Goal: Information Seeking & Learning: Learn about a topic

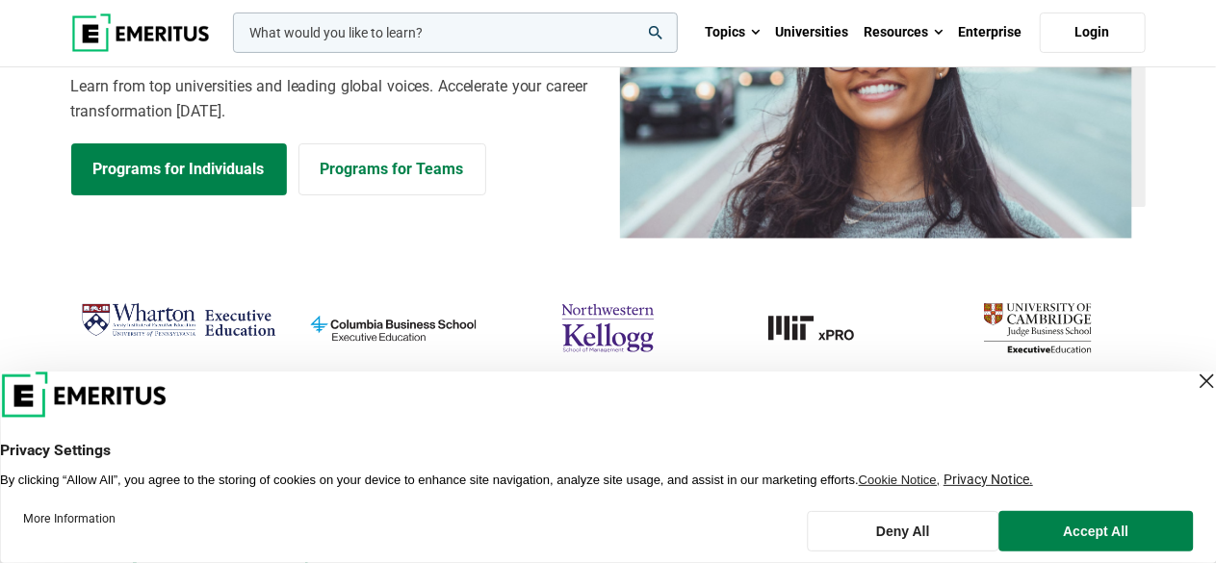
scroll to position [193, 0]
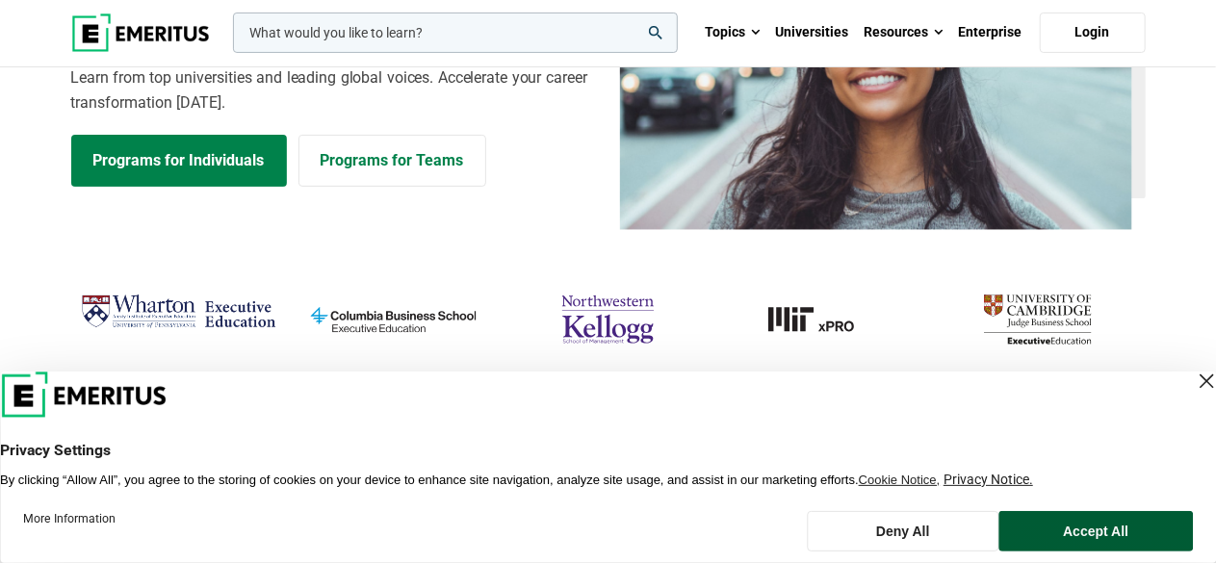
click at [1113, 534] on button "Accept All" at bounding box center [1095, 531] width 193 height 40
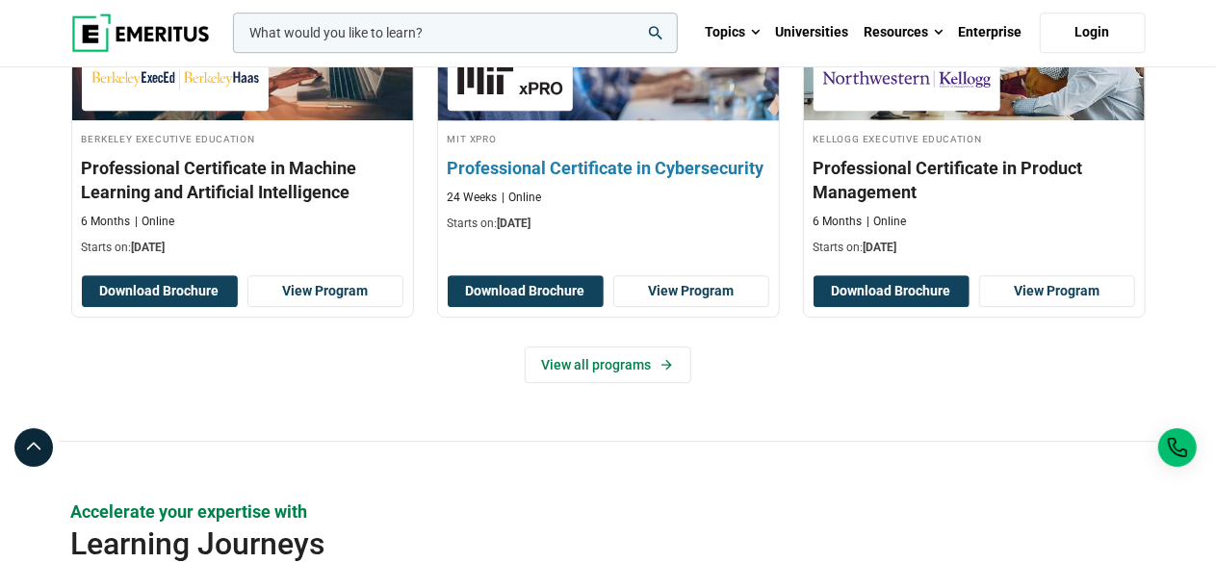
scroll to position [2888, 0]
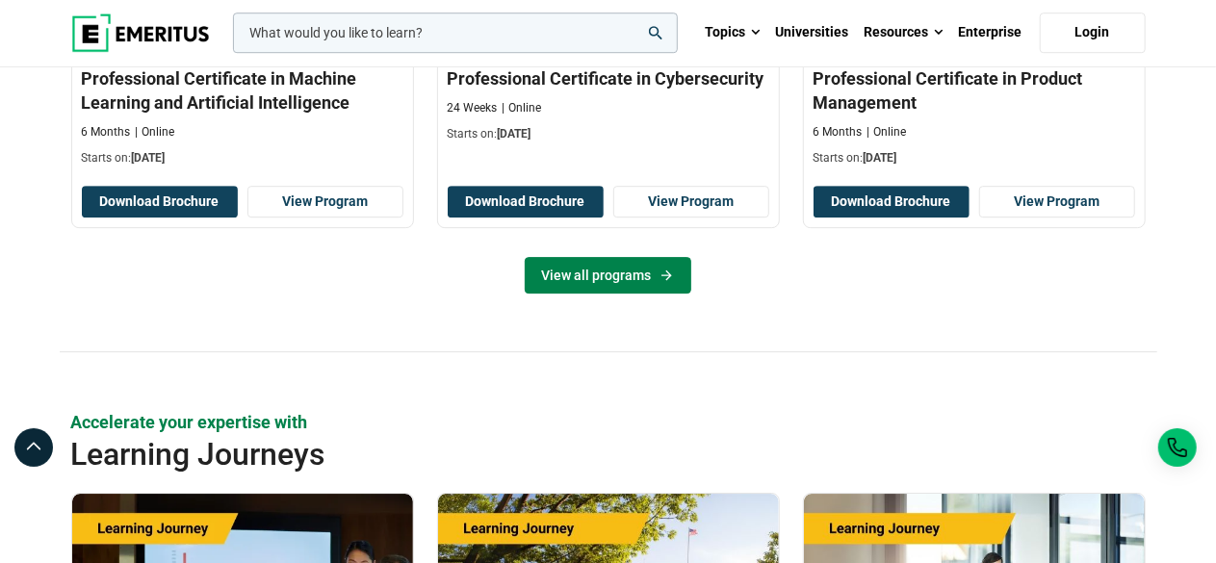
click at [612, 272] on link "View all programs" at bounding box center [608, 275] width 167 height 37
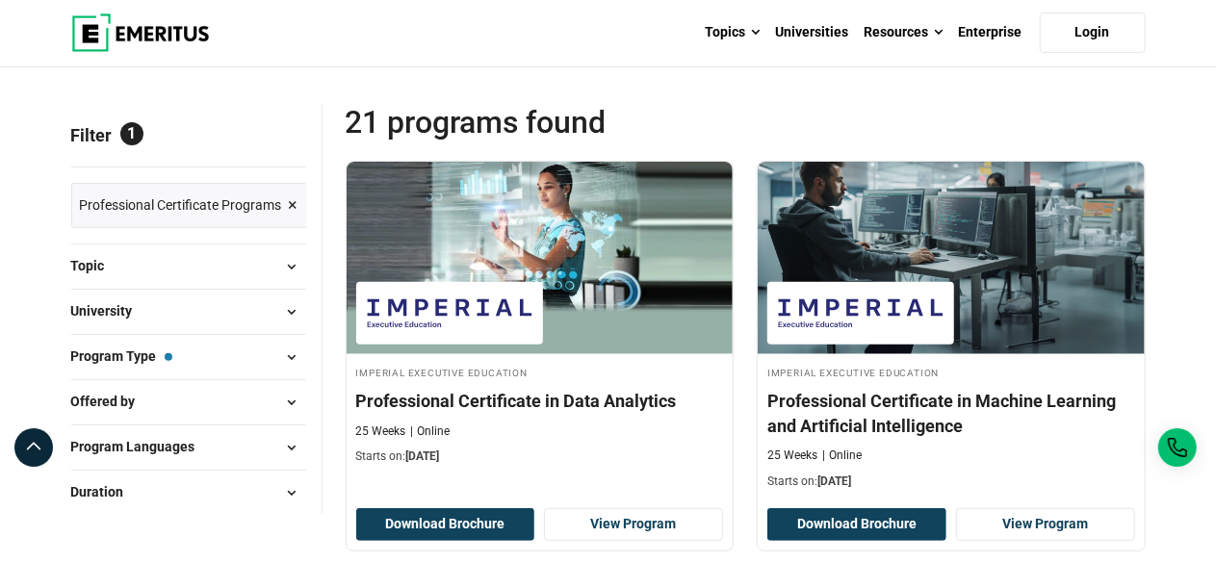
click at [289, 261] on span at bounding box center [291, 266] width 29 height 29
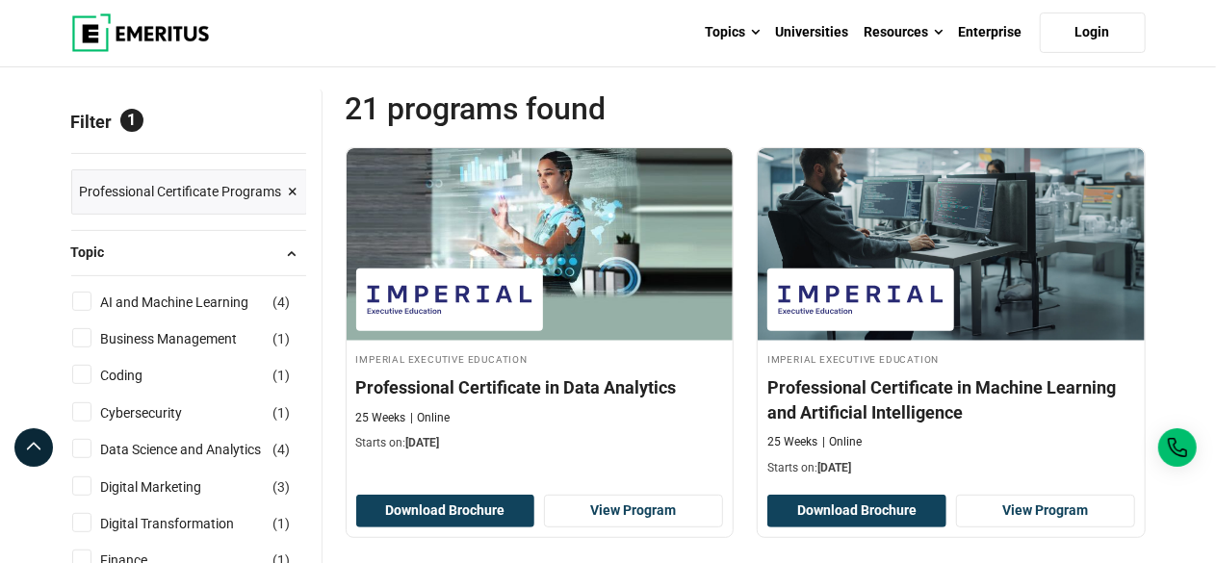
scroll to position [289, 0]
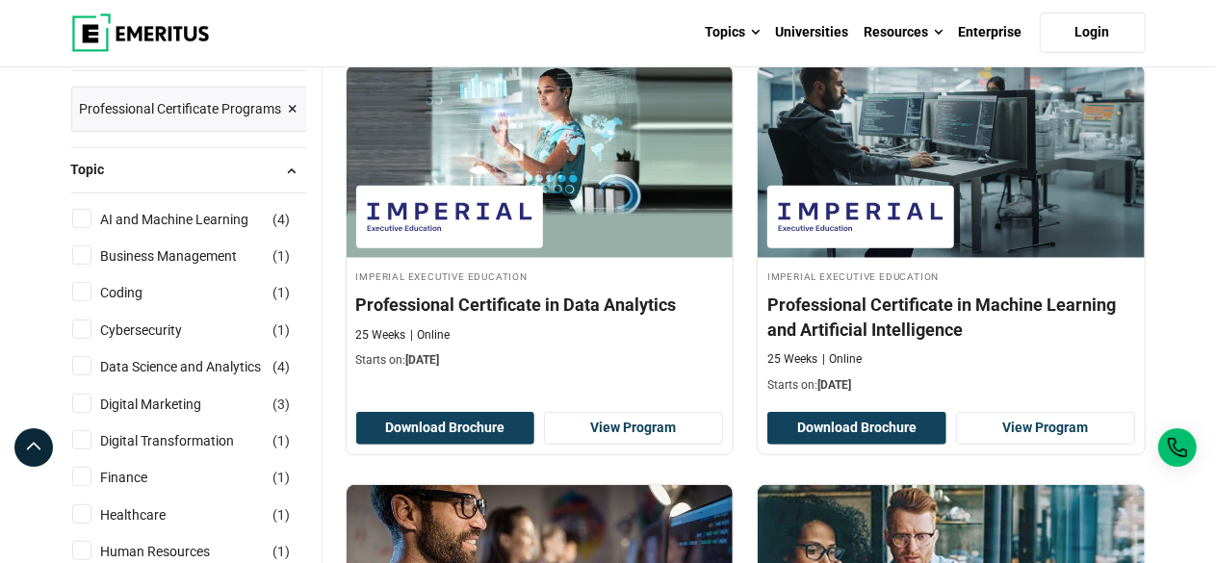
click at [83, 363] on input "Data Science and Analytics ( 4 )" at bounding box center [81, 365] width 19 height 19
checkbox input "true"
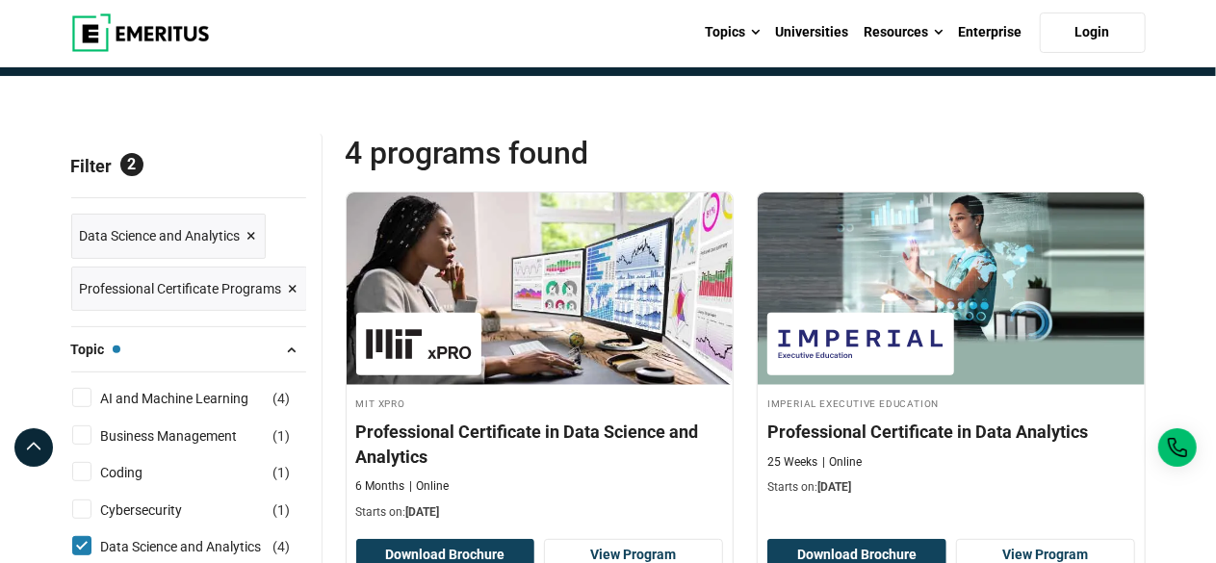
scroll to position [193, 0]
